Goal: Task Accomplishment & Management: Manage account settings

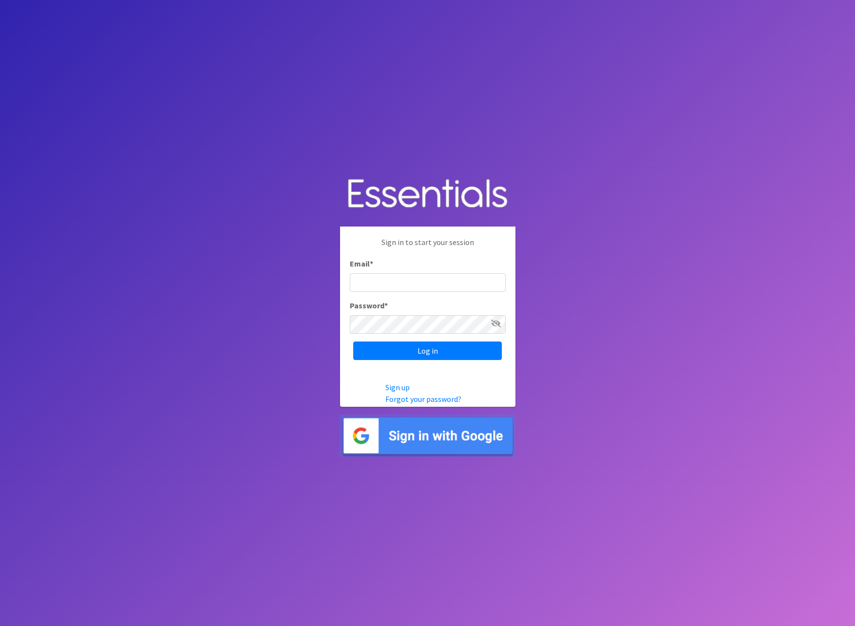
click at [427, 285] on input "Email *" at bounding box center [428, 282] width 156 height 19
click at [399, 281] on input "Email *" at bounding box center [428, 282] width 156 height 19
paste input "[PERSON_NAME][EMAIL_ADDRESS][DOMAIN_NAME]"
type input "[PERSON_NAME][EMAIL_ADDRESS][DOMAIN_NAME]"
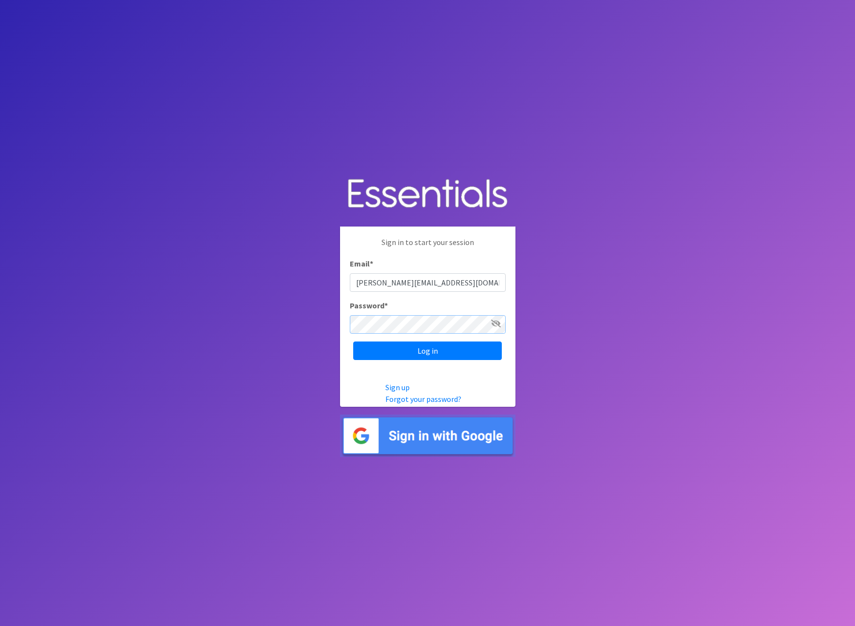
click at [353, 341] on input "Log in" at bounding box center [427, 350] width 149 height 19
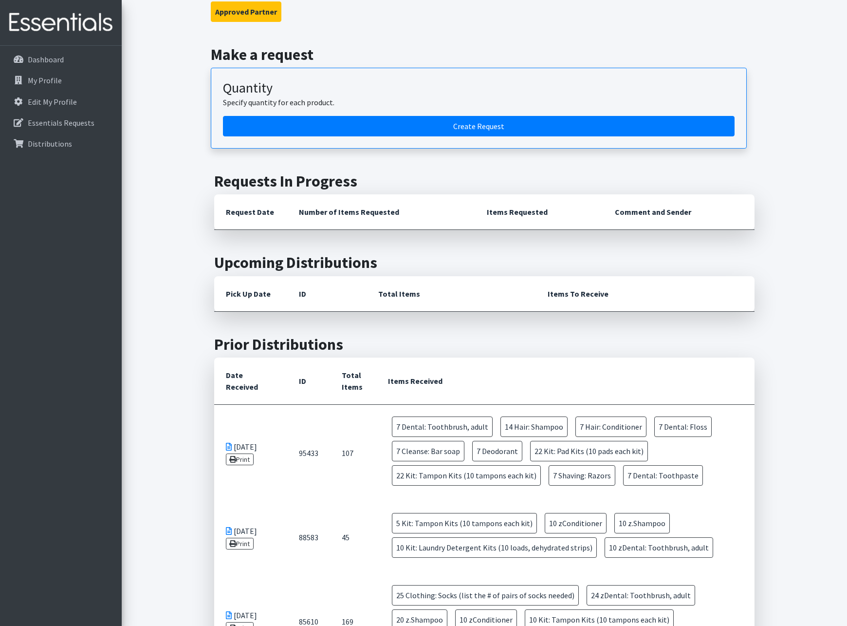
scroll to position [146, 0]
